Goal: Transaction & Acquisition: Purchase product/service

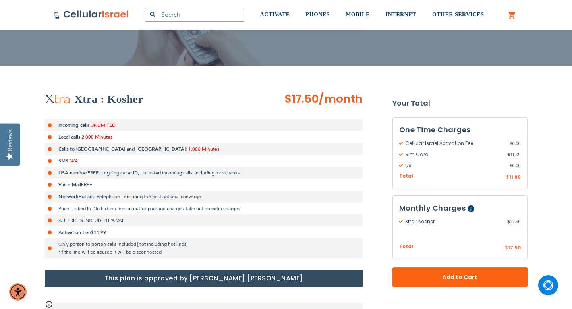
scroll to position [89, 0]
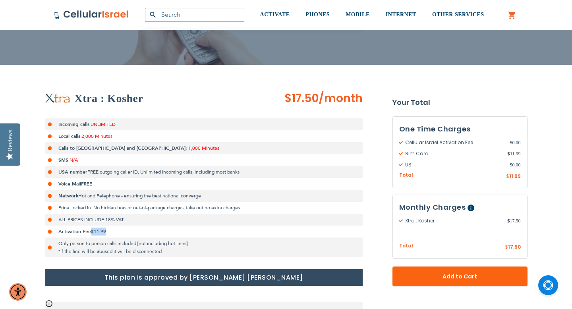
drag, startPoint x: 92, startPoint y: 232, endPoint x: 108, endPoint y: 232, distance: 15.9
click at [108, 232] on li "Activation Fee $11.99" at bounding box center [204, 231] width 318 height 12
drag, startPoint x: 507, startPoint y: 153, endPoint x: 520, endPoint y: 153, distance: 12.7
click at [520, 153] on span "$ 11.99" at bounding box center [513, 153] width 13 height 7
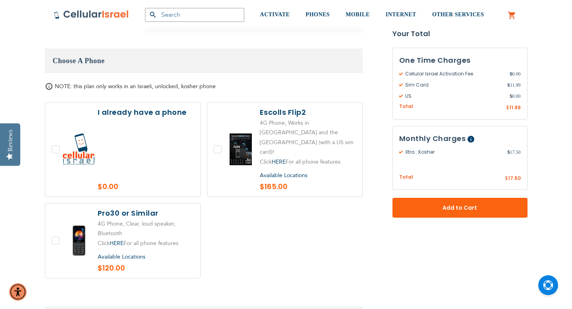
scroll to position [896, 0]
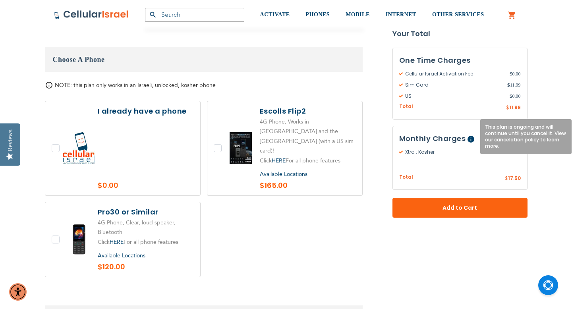
click at [469, 140] on span "Help" at bounding box center [470, 139] width 7 height 7
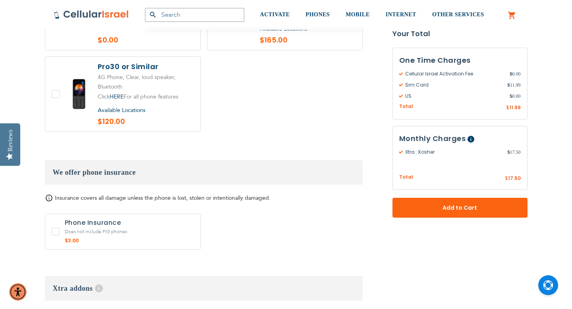
scroll to position [1045, 0]
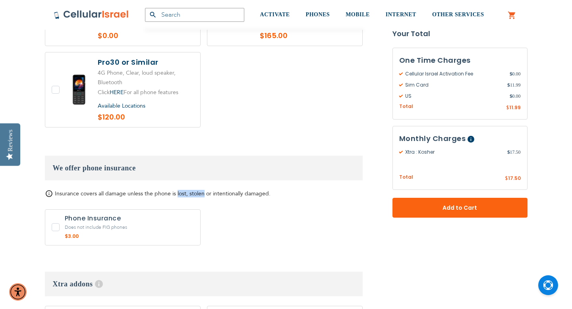
drag, startPoint x: 176, startPoint y: 164, endPoint x: 202, endPoint y: 164, distance: 26.2
click at [202, 190] on span "Insurance covers all damage unless the phone is lost, stolen or intentionally d…" at bounding box center [163, 194] width 216 height 8
click at [226, 209] on div "Phone Insurance Does not include FIG phones $3.00 1 x Phone Insurance + $3.00" at bounding box center [204, 229] width 318 height 40
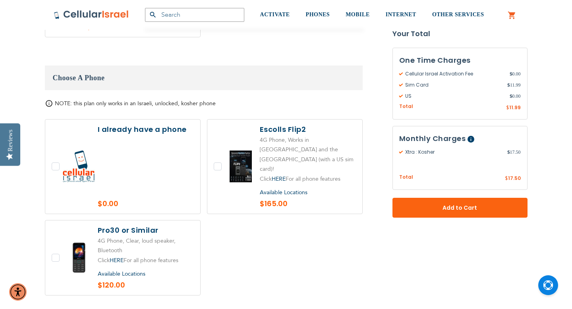
scroll to position [880, 0]
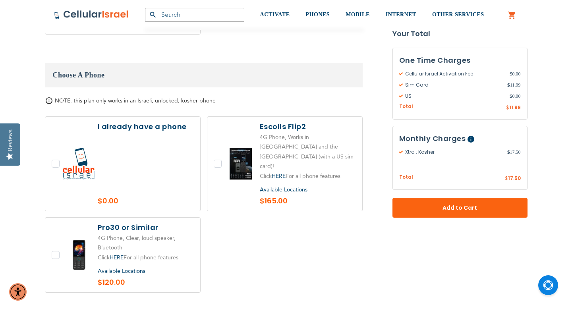
click at [146, 220] on label at bounding box center [122, 255] width 155 height 75
checkbox input "true"
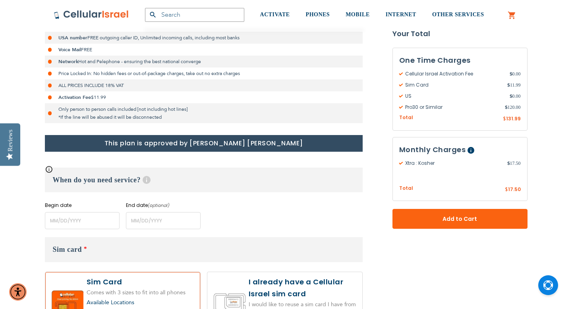
scroll to position [224, 0]
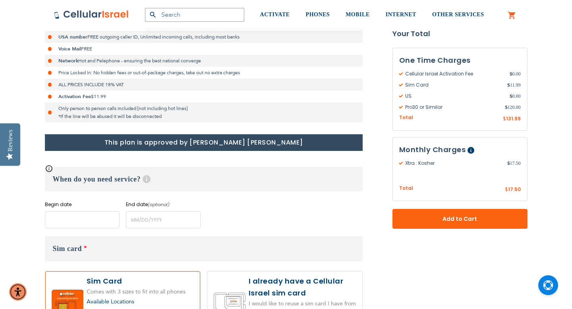
click at [70, 223] on input "name" at bounding box center [82, 219] width 75 height 17
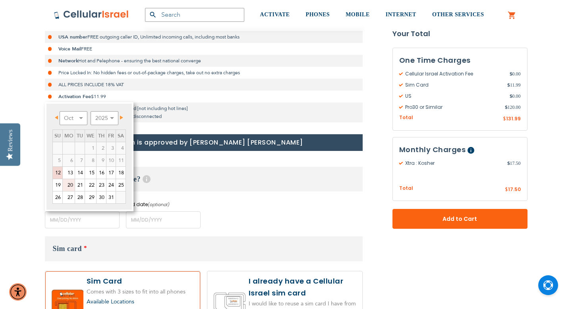
click at [66, 184] on link "20" at bounding box center [69, 185] width 12 height 12
type input "[DATE]"
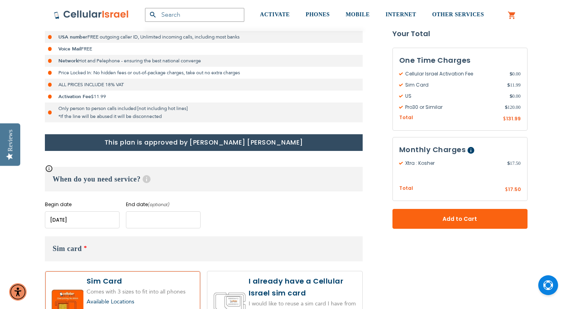
click at [135, 218] on input "name" at bounding box center [163, 219] width 75 height 17
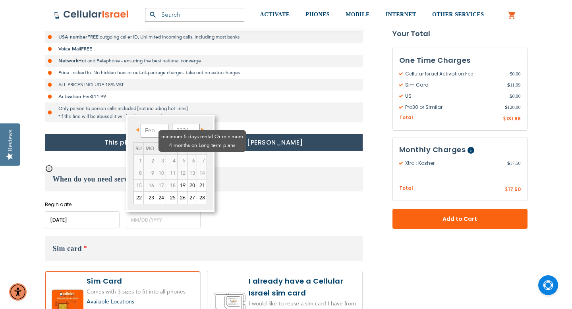
click at [177, 154] on td "5" at bounding box center [182, 160] width 10 height 12
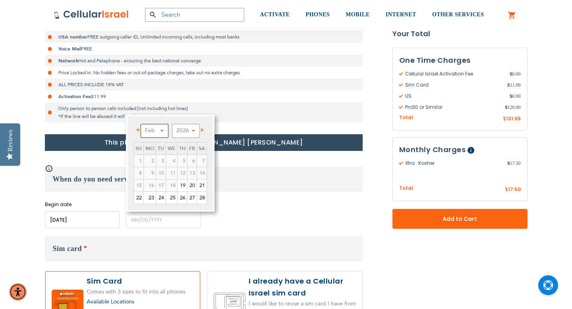
click at [162, 129] on select "Feb Mar Apr May Jun [DATE] Aug Sep Oct Nov Dec" at bounding box center [155, 131] width 28 height 14
click at [140, 196] on link "22" at bounding box center [139, 198] width 10 height 12
type input "[DATE]"
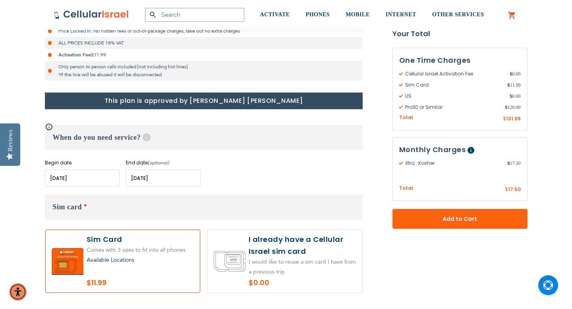
scroll to position [267, 0]
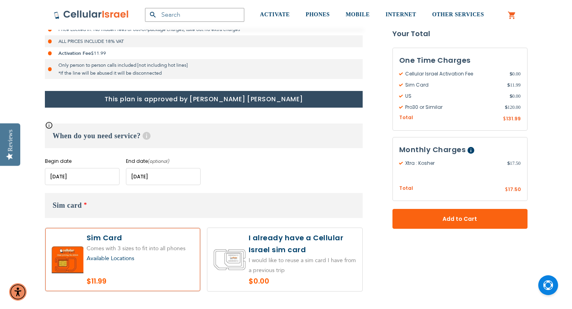
click at [45, 121] on span "This plan is ongoing. If you select a plan end date, only your Cellular Israel …" at bounding box center [45, 121] width 0 height 0
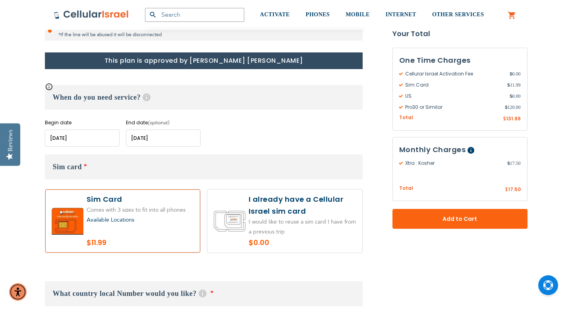
scroll to position [316, 0]
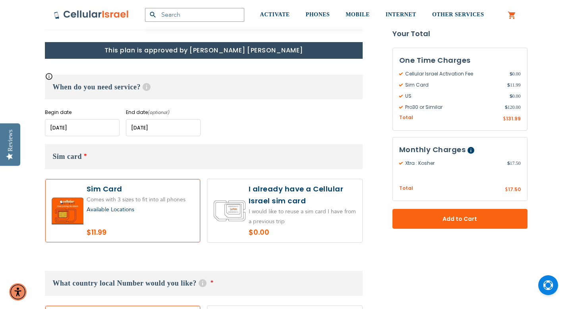
click at [234, 193] on label at bounding box center [284, 210] width 155 height 63
radio input "true"
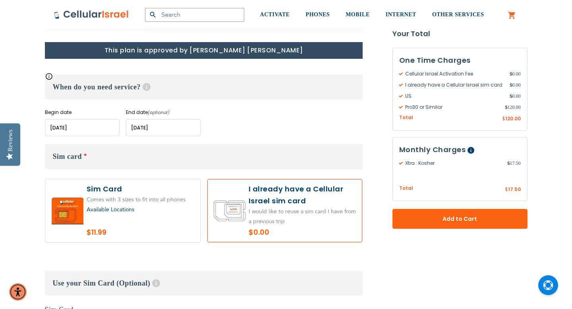
click at [135, 212] on div "Available Locations" at bounding box center [140, 210] width 107 height 10
click at [107, 222] on label at bounding box center [122, 210] width 155 height 63
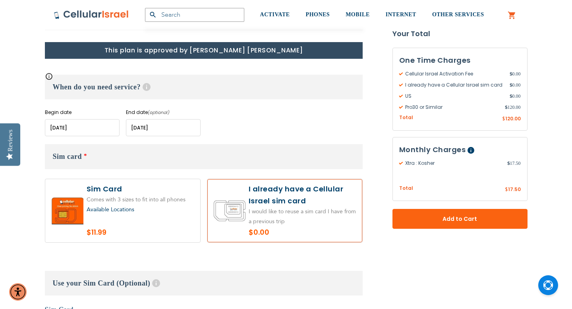
radio input "true"
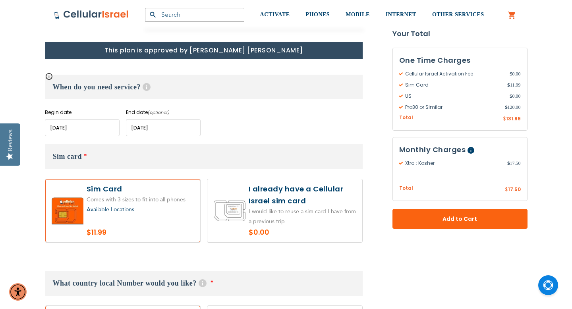
click at [142, 131] on input "name" at bounding box center [163, 127] width 75 height 17
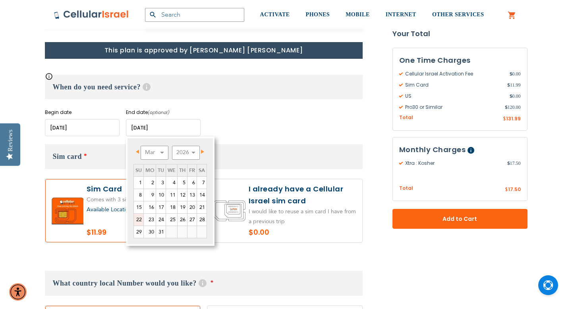
click at [138, 221] on link "22" at bounding box center [139, 220] width 10 height 12
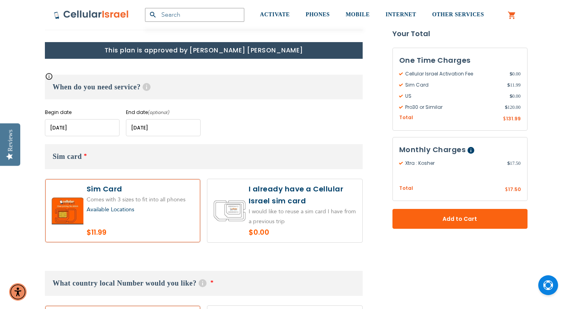
click at [77, 126] on input "name" at bounding box center [82, 127] width 75 height 17
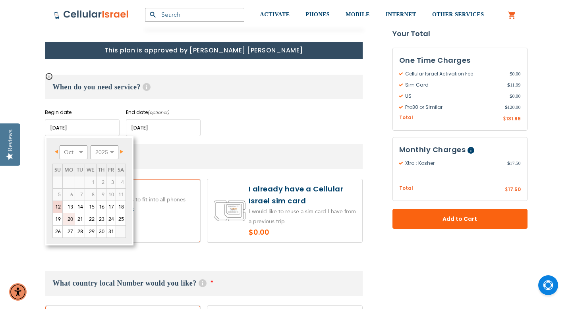
click at [68, 220] on link "20" at bounding box center [69, 219] width 12 height 12
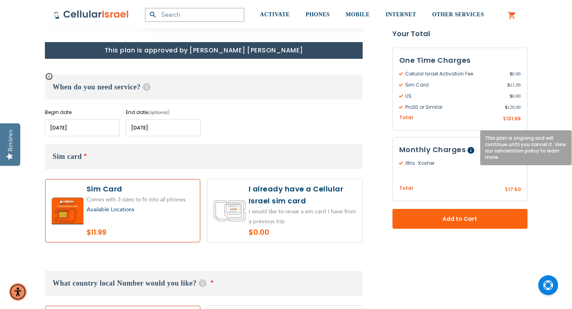
click at [471, 151] on span "Help" at bounding box center [470, 150] width 7 height 7
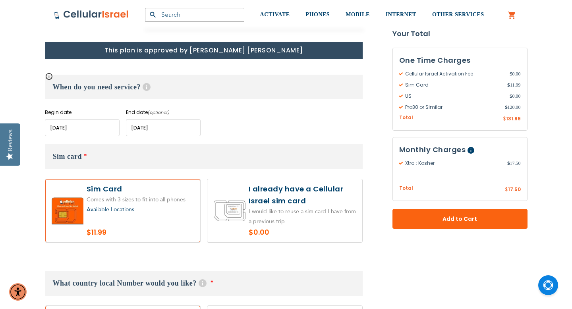
click at [467, 179] on div "Xtra : Kosher $ 17.50" at bounding box center [459, 169] width 121 height 26
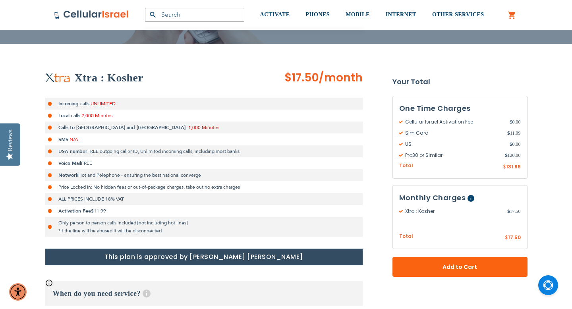
scroll to position [108, 0]
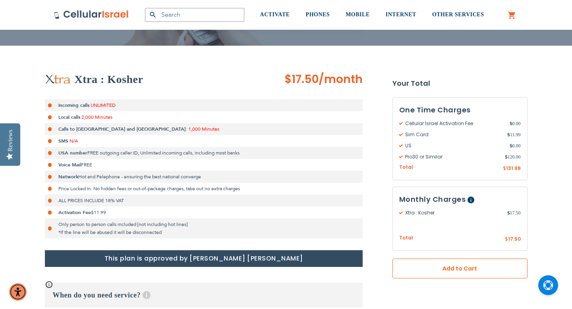
click at [483, 269] on span "Add to Cart" at bounding box center [459, 268] width 83 height 8
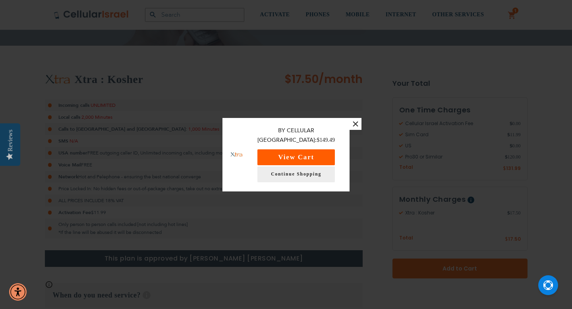
click at [325, 152] on button "View Cart" at bounding box center [295, 157] width 77 height 16
